Goal: Task Accomplishment & Management: Manage account settings

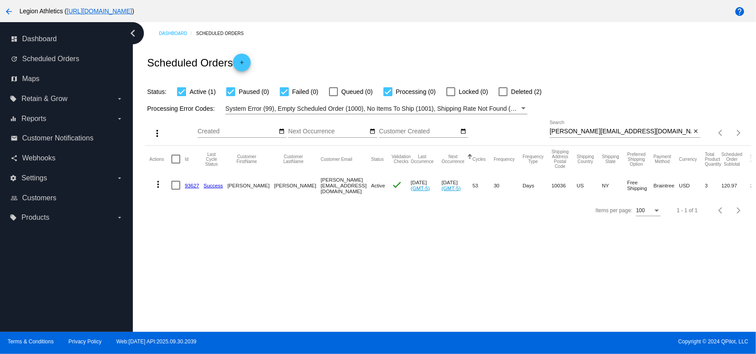
click at [563, 136] on div "[PERSON_NAME][EMAIL_ADDRESS][DOMAIN_NAME] Search" at bounding box center [621, 129] width 142 height 17
click at [564, 133] on input "[PERSON_NAME][EMAIL_ADDRESS][DOMAIN_NAME]" at bounding box center [621, 131] width 142 height 7
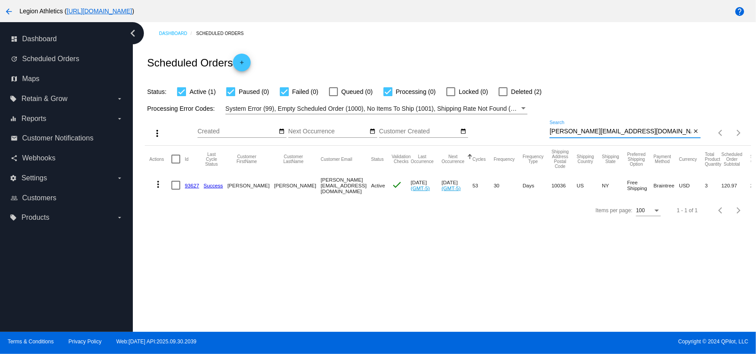
click at [564, 133] on input "[PERSON_NAME][EMAIL_ADDRESS][DOMAIN_NAME]" at bounding box center [621, 131] width 142 height 7
paste input "[EMAIL_ADDRESS]"
type input "[EMAIL_ADDRESS][DOMAIN_NAME]"
click at [507, 81] on div "Status: Active (1) Paused (0) Failed (0) Queued (0) Processing (0) Locked (0) D…" at bounding box center [448, 88] width 606 height 17
click at [161, 180] on mat-icon "more_vert" at bounding box center [158, 184] width 11 height 11
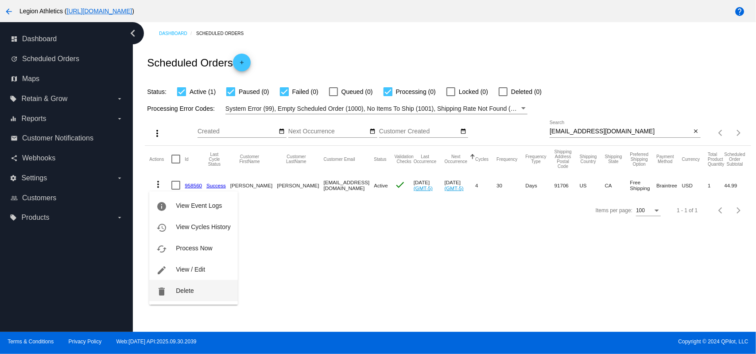
click at [185, 288] on span "Delete" at bounding box center [185, 290] width 18 height 7
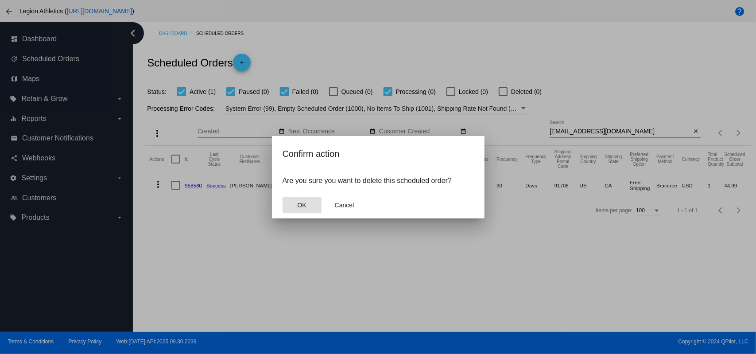
click at [289, 208] on button "OK" at bounding box center [302, 205] width 39 height 16
